Goal: Navigation & Orientation: Find specific page/section

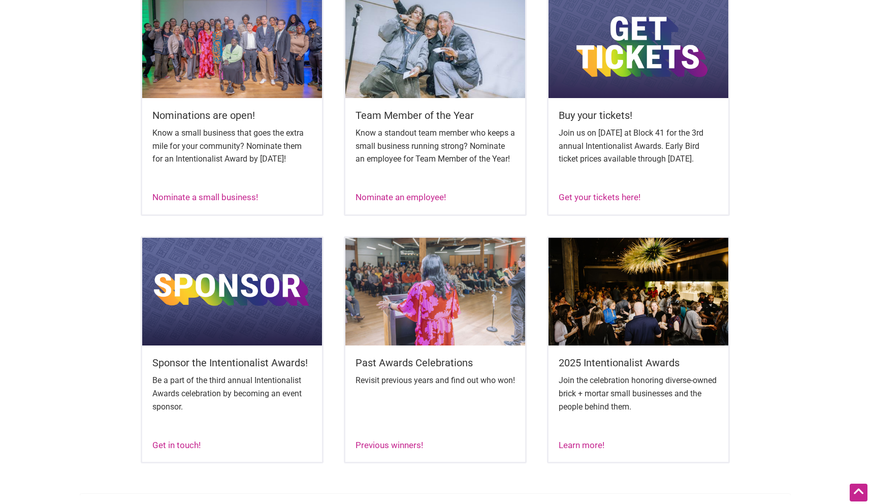
scroll to position [461, 0]
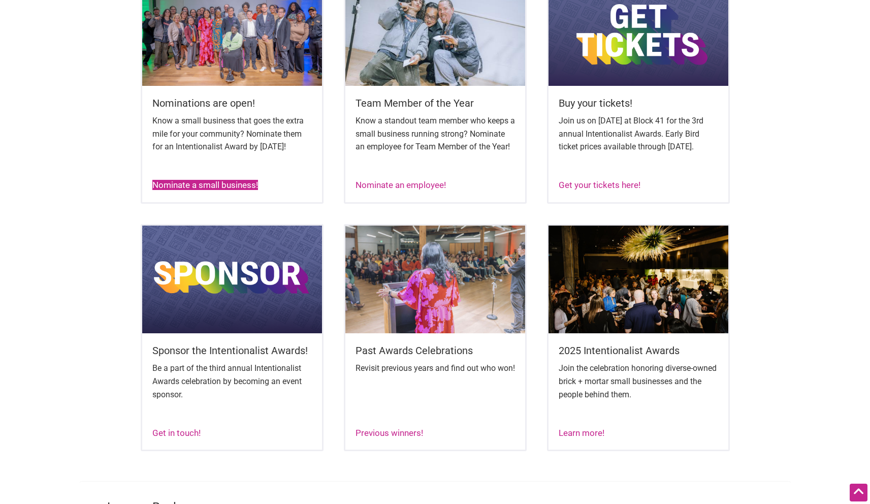
click at [238, 190] on link "Nominate a small business!" at bounding box center [205, 185] width 106 height 10
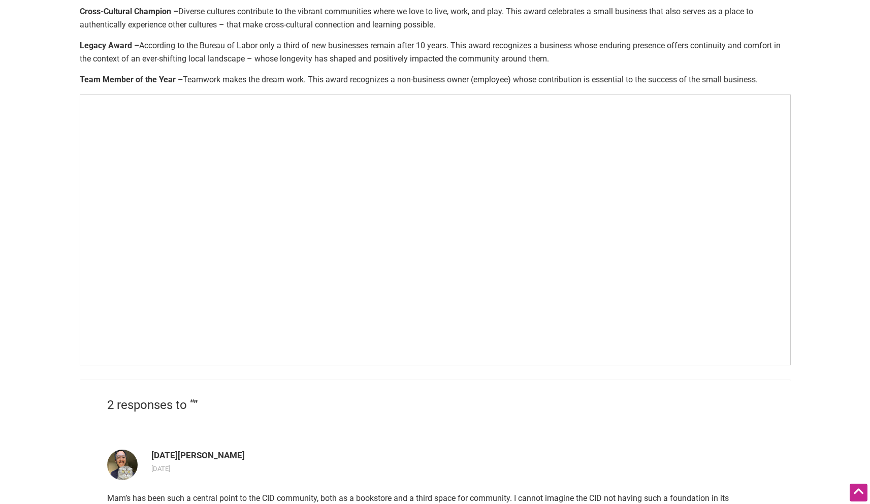
scroll to position [668, 0]
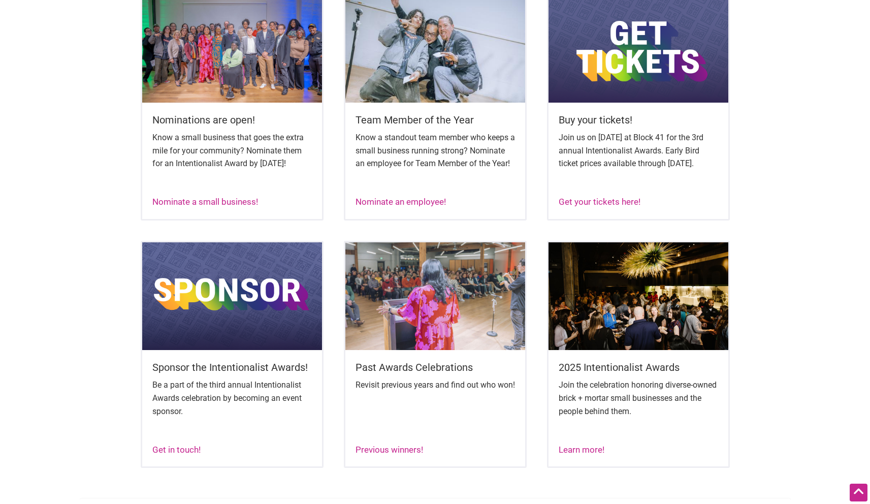
scroll to position [454, 0]
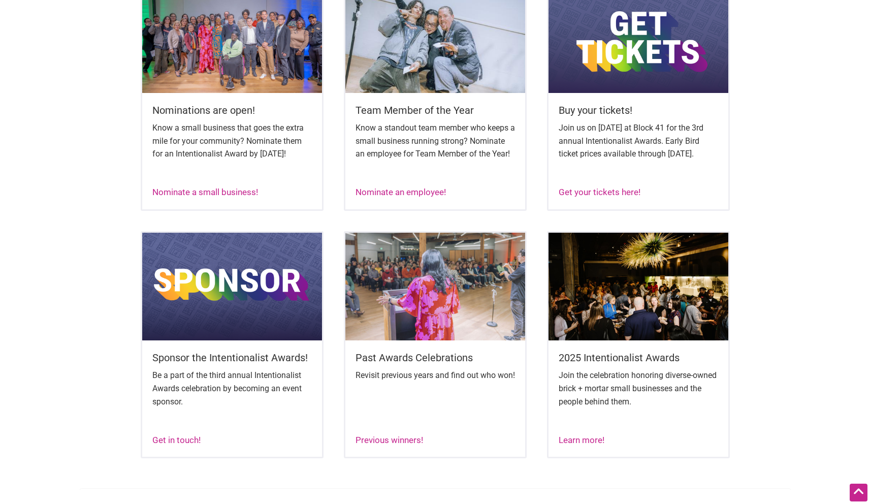
click at [585, 443] on div "2025 Intentionalist Awards Join the celebration honoring diverse-owned brick + …" at bounding box center [638, 393] width 180 height 106
click at [581, 445] on link "Learn more!" at bounding box center [582, 440] width 46 height 10
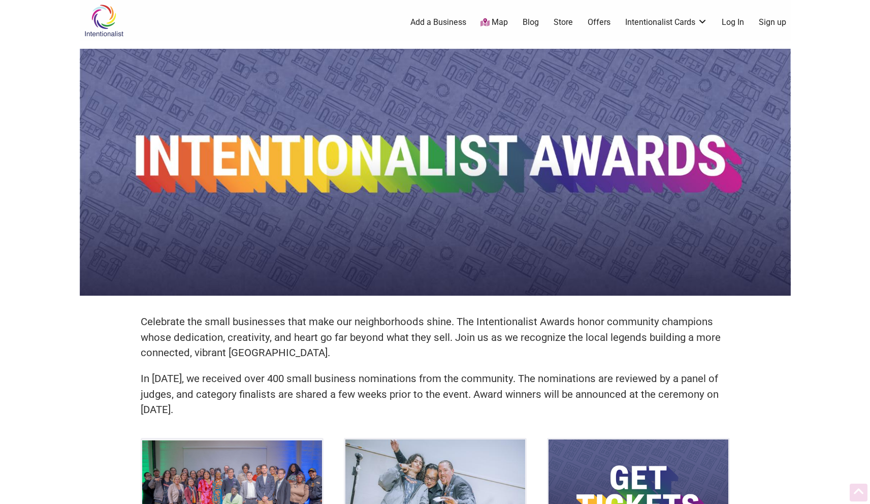
scroll to position [454, 0]
